Goal: Check status

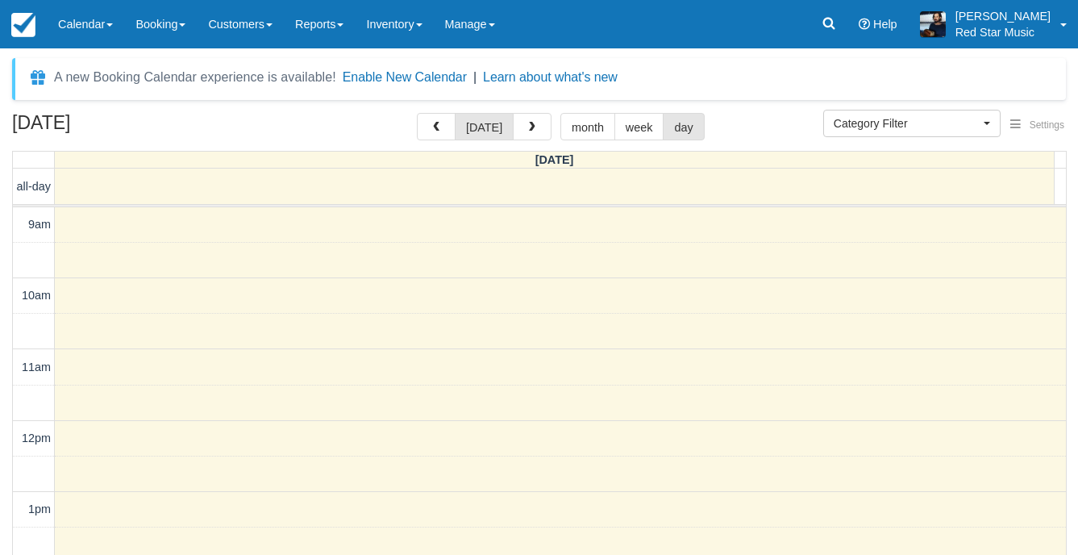
select select
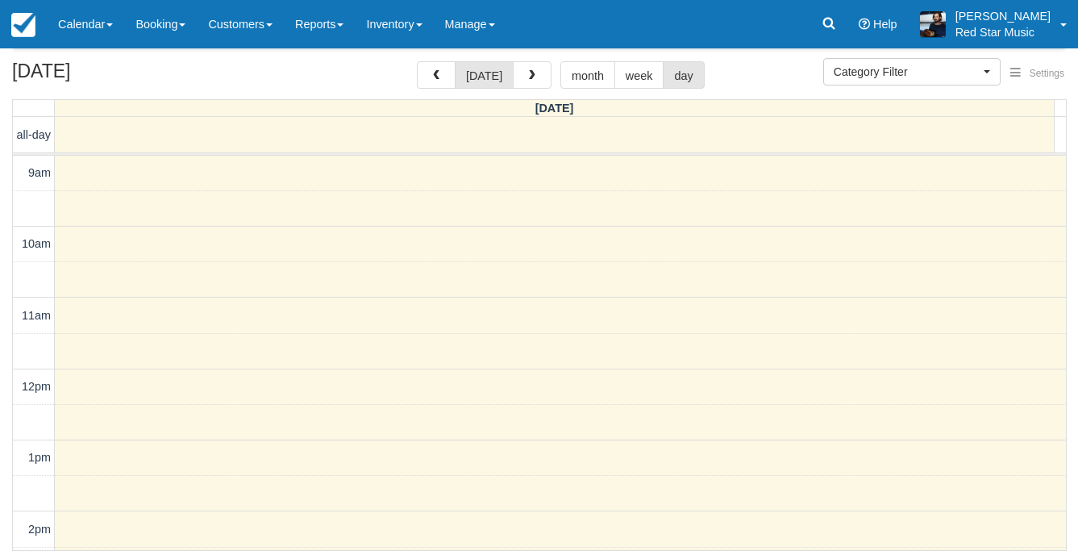
scroll to position [360, 0]
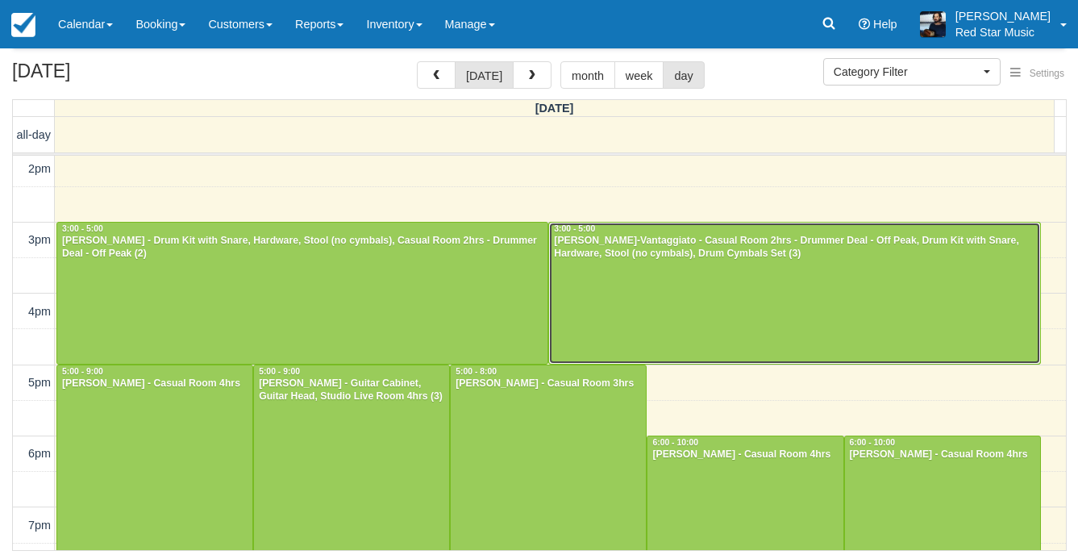
click at [639, 276] on div at bounding box center [794, 293] width 490 height 141
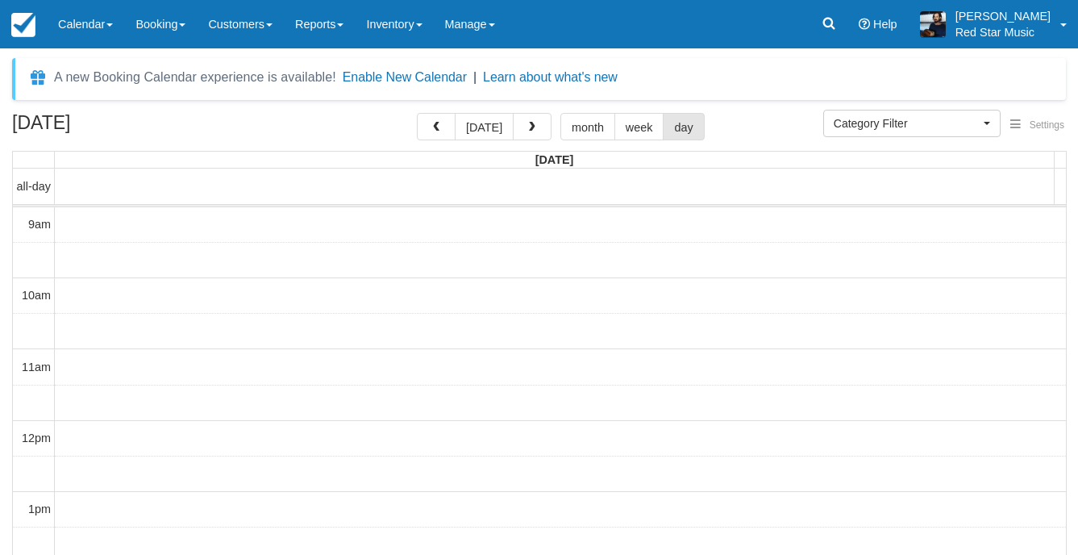
select select
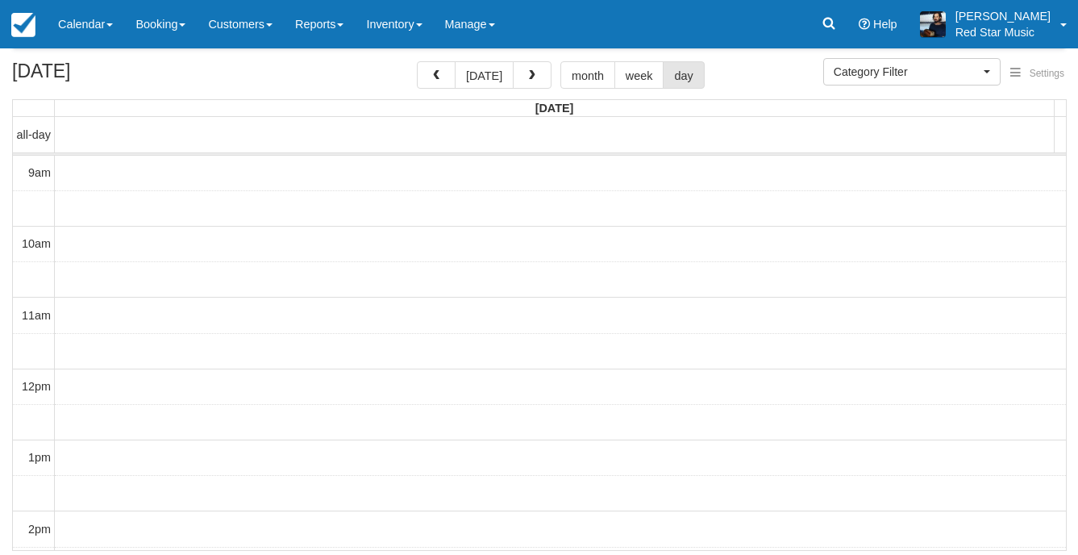
scroll to position [175, 0]
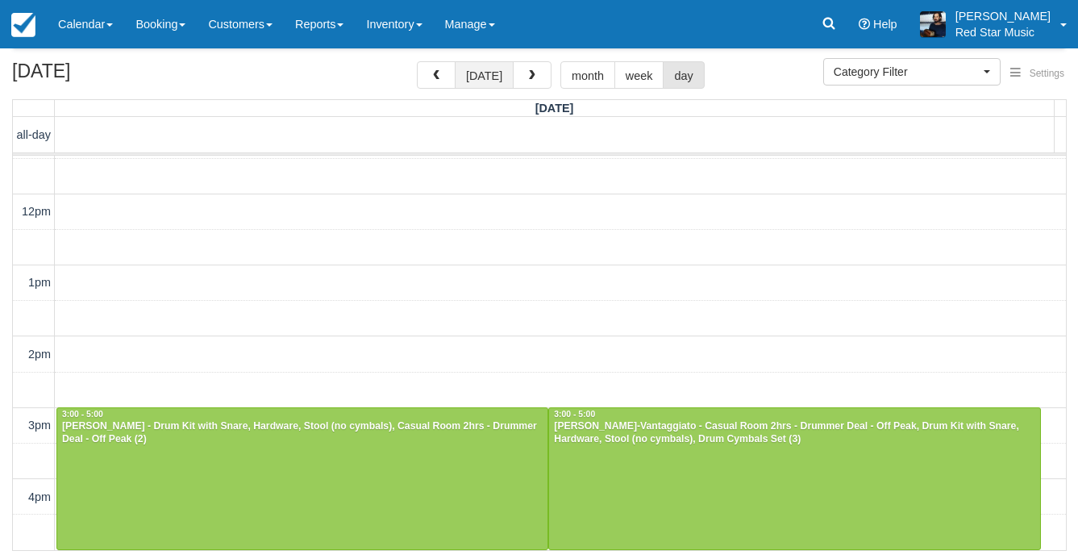
click at [478, 76] on button "today" at bounding box center [484, 74] width 59 height 27
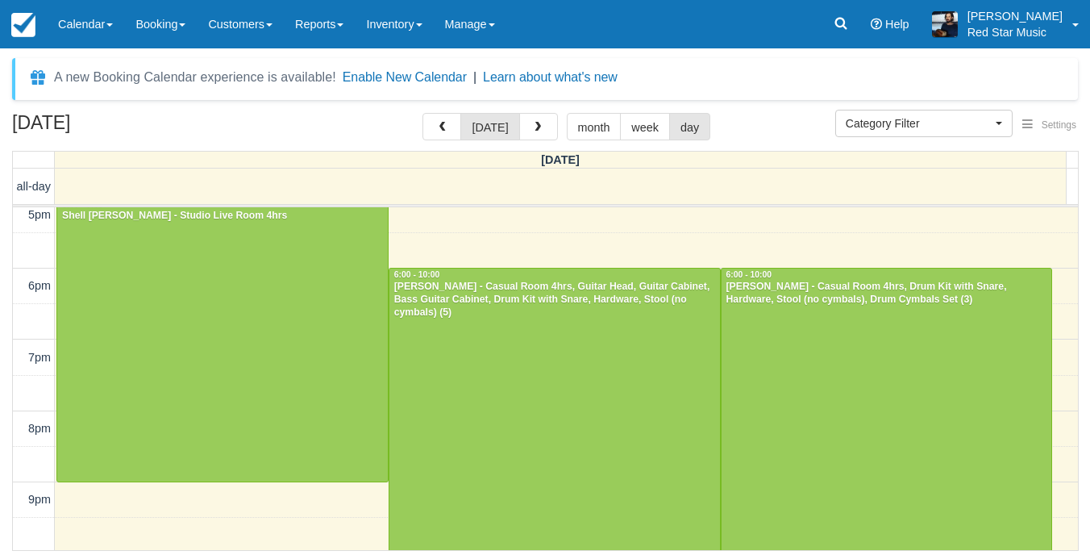
scroll to position [582, 0]
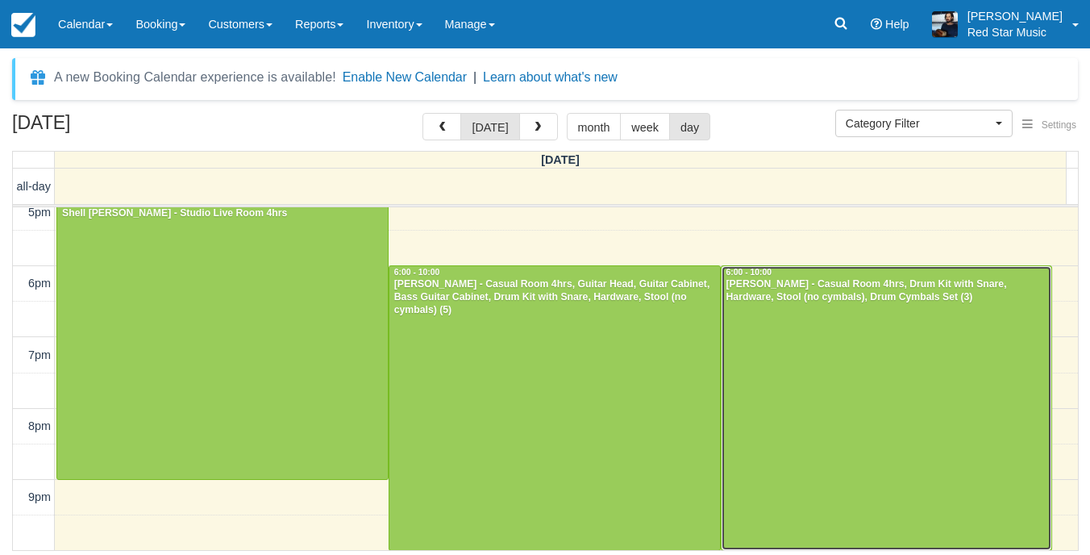
click at [884, 396] on div at bounding box center [887, 407] width 331 height 283
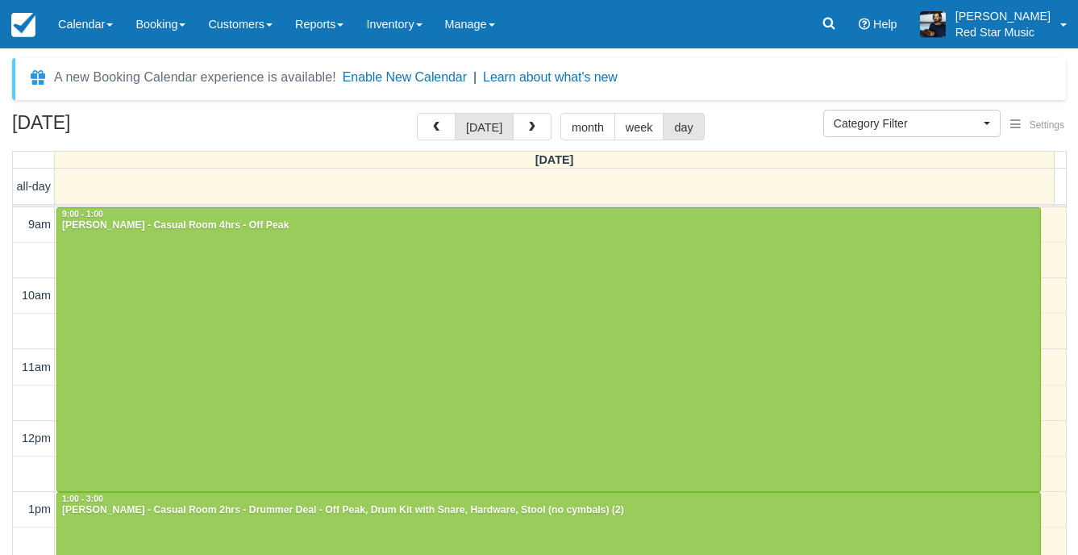
select select
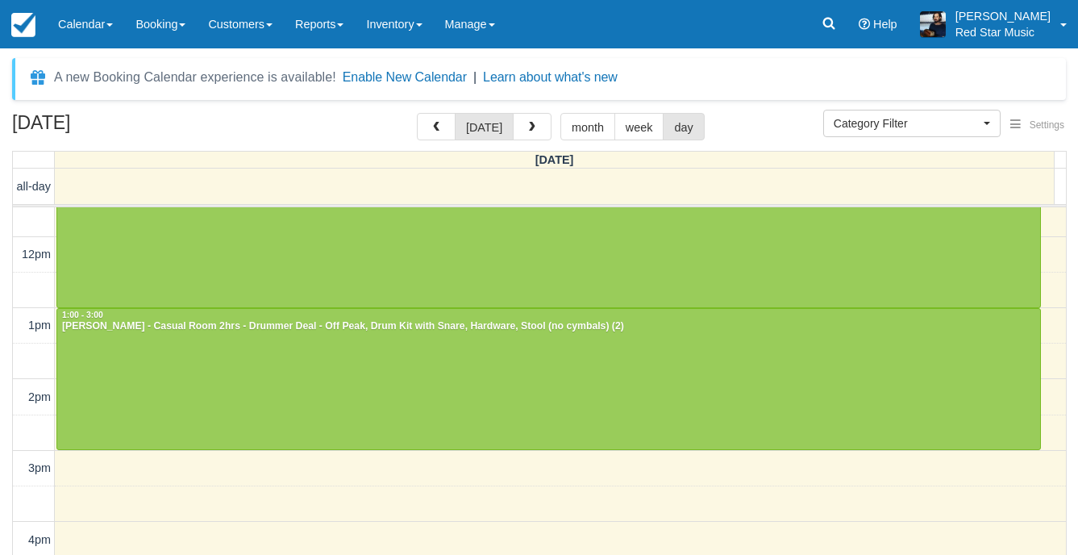
scroll to position [175, 0]
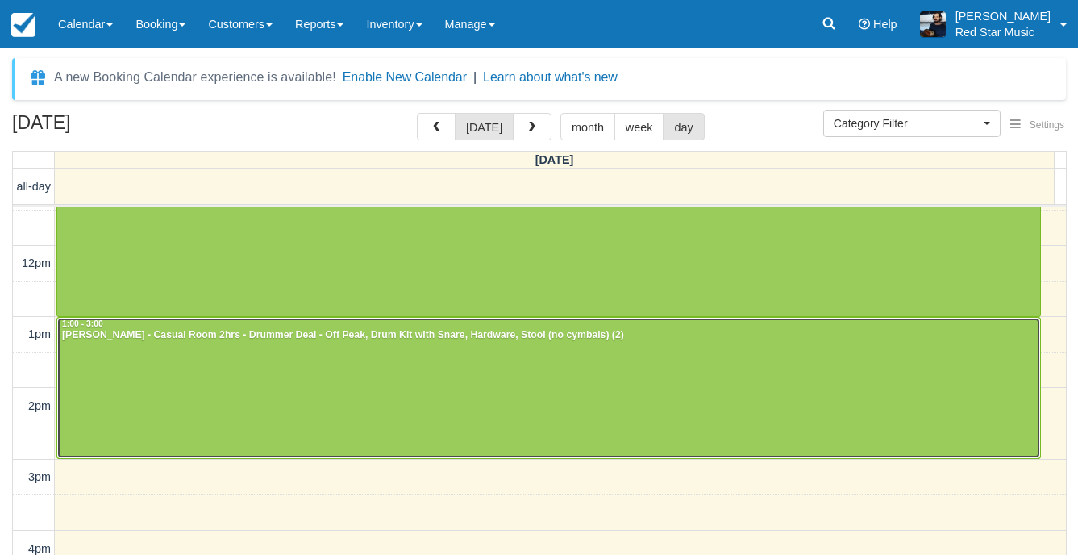
click at [624, 400] on div at bounding box center [548, 388] width 983 height 141
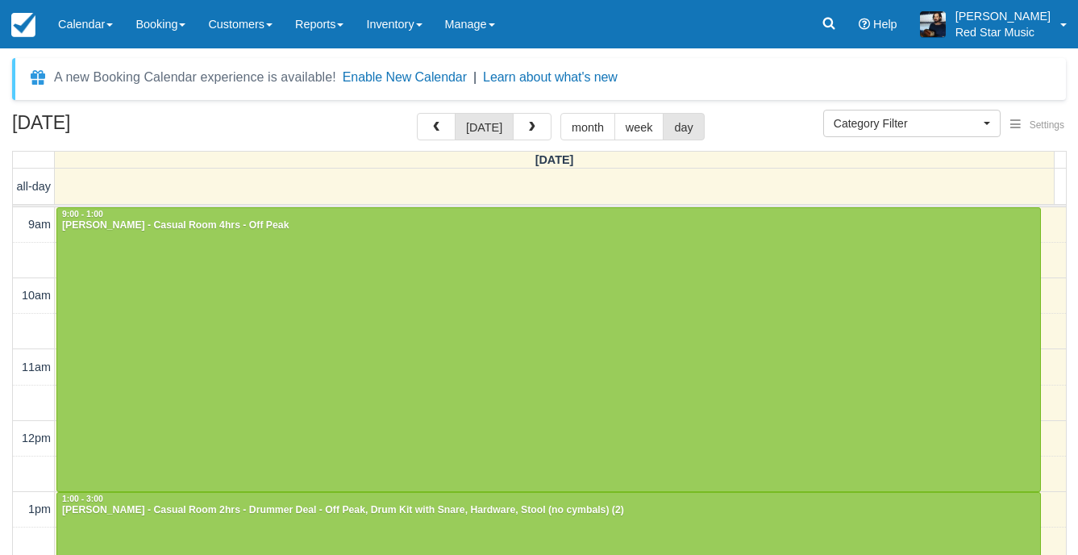
select select
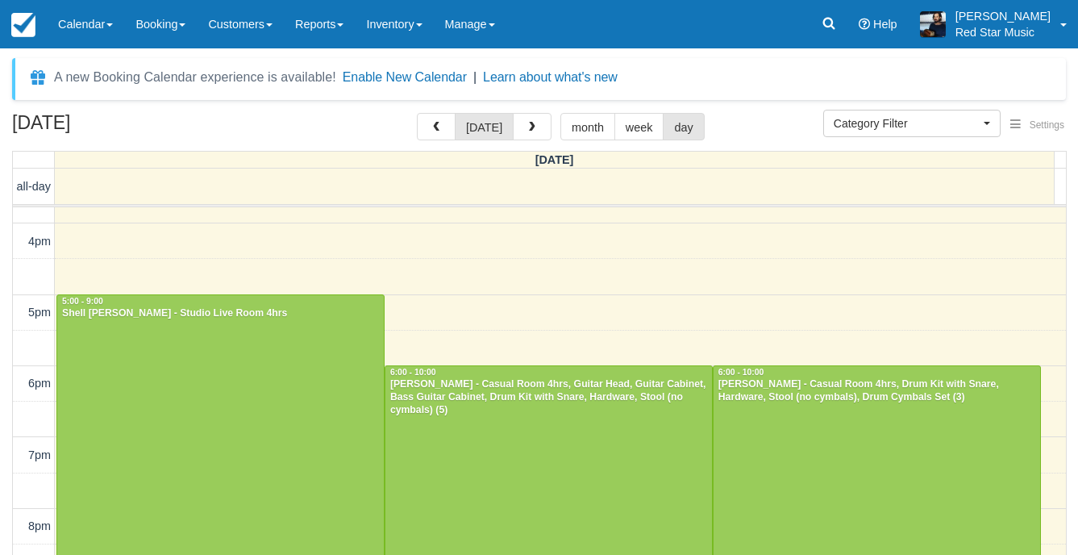
scroll to position [484, 0]
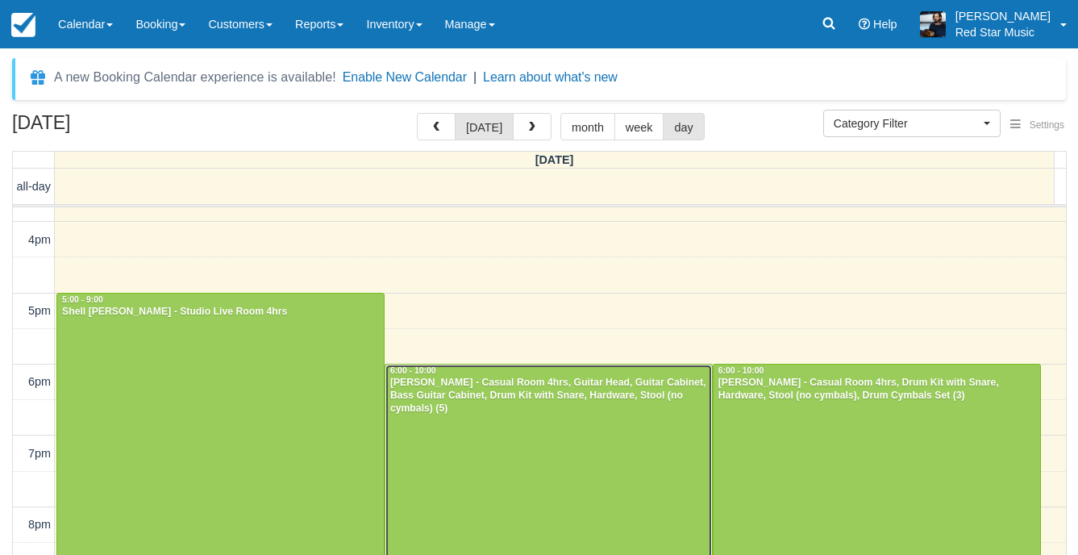
click at [551, 515] on div at bounding box center [548, 505] width 327 height 283
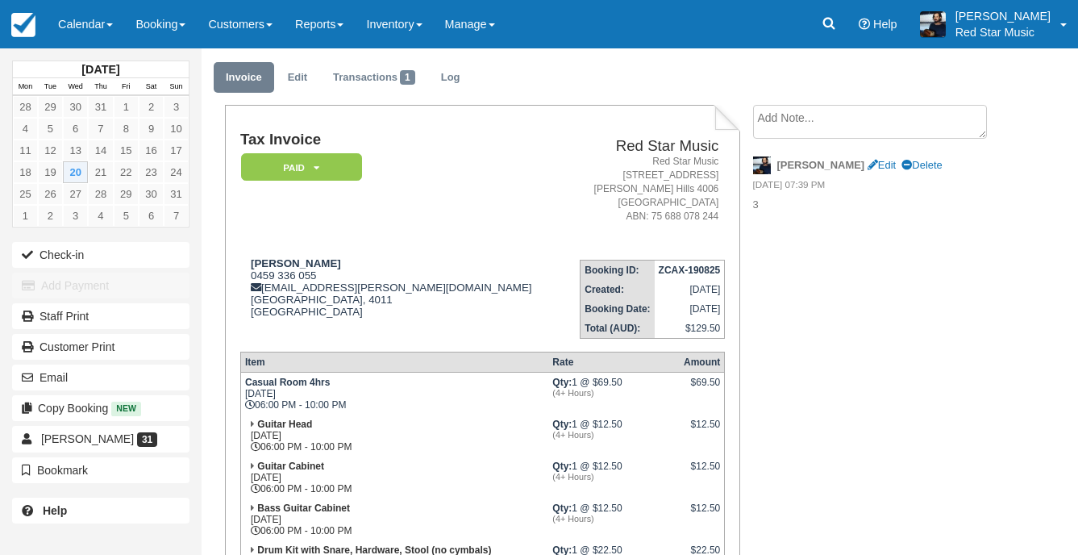
scroll to position [81, 0]
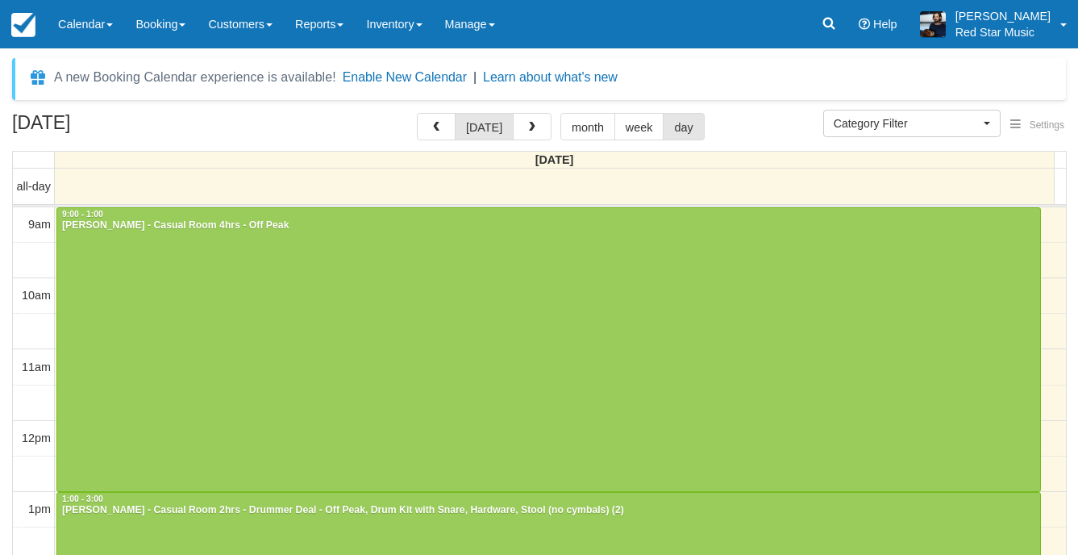
select select
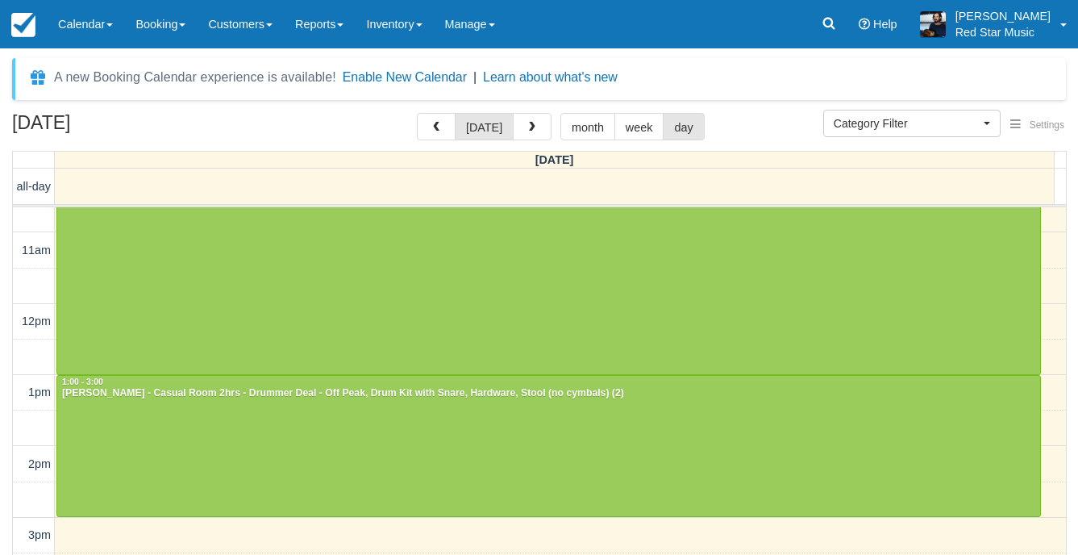
scroll to position [323, 0]
